Goal: Task Accomplishment & Management: Manage account settings

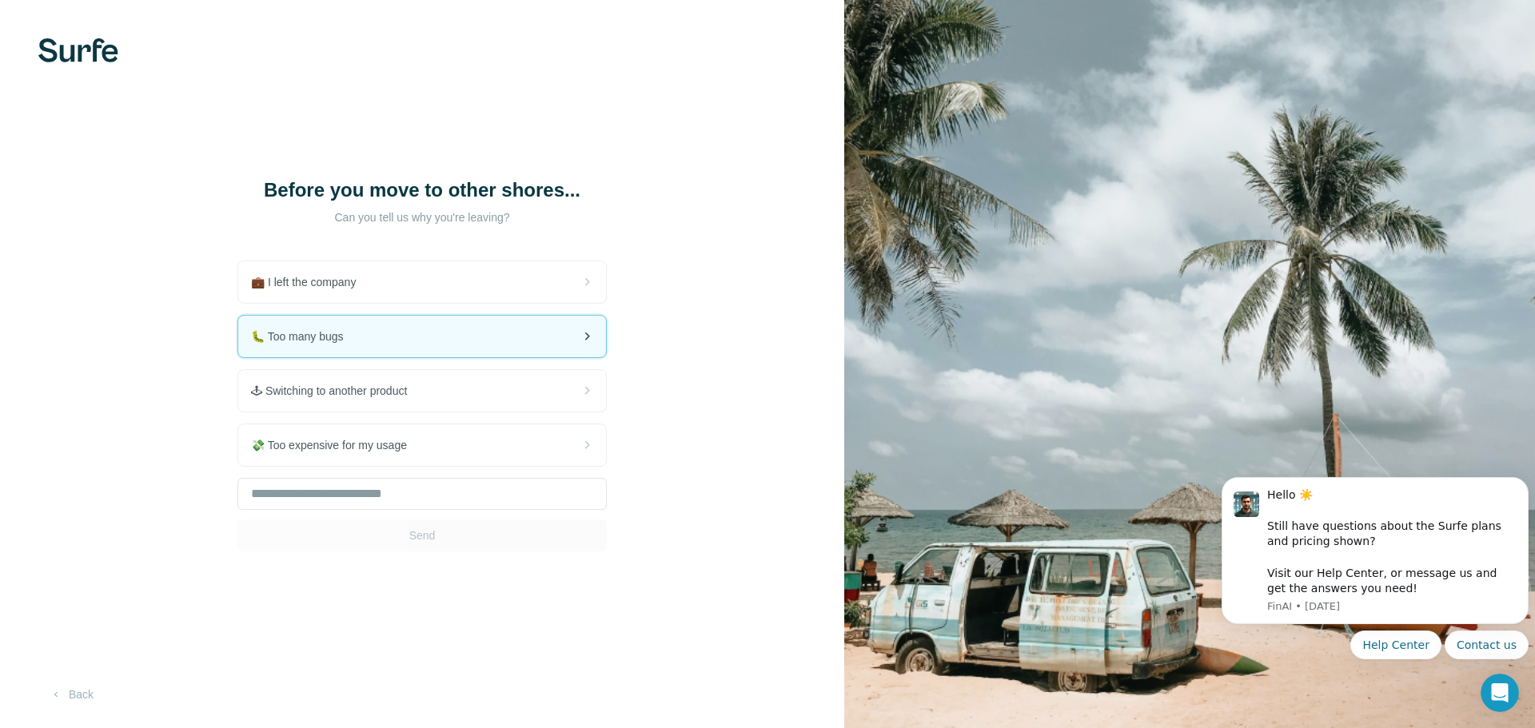
click at [468, 327] on div "🐛 Too many bugs" at bounding box center [422, 337] width 368 height 42
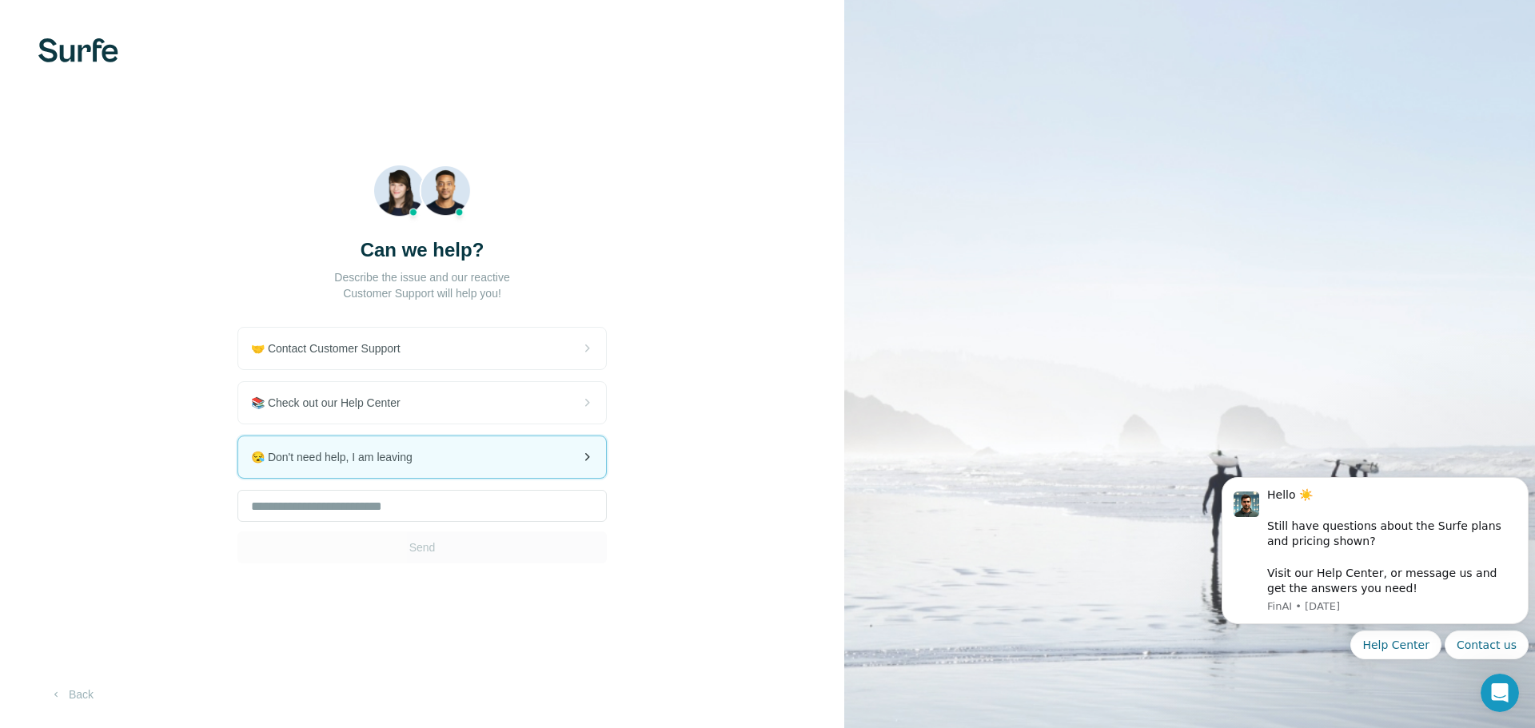
click at [477, 461] on div "😪 Don't need help, I am leaving" at bounding box center [422, 458] width 368 height 42
